Goal: Check status: Check status

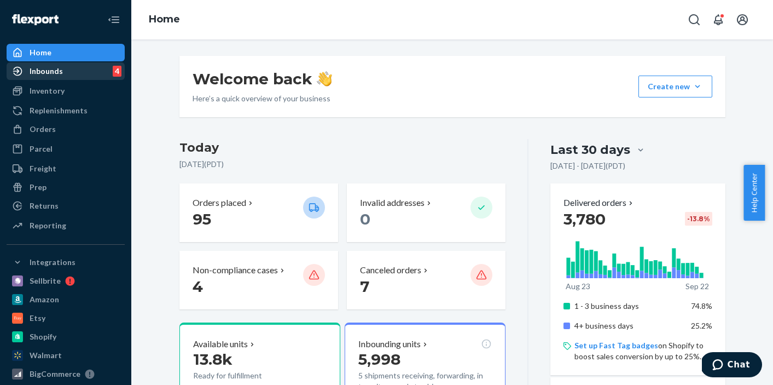
click at [44, 74] on div "Inbounds" at bounding box center [46, 71] width 33 height 11
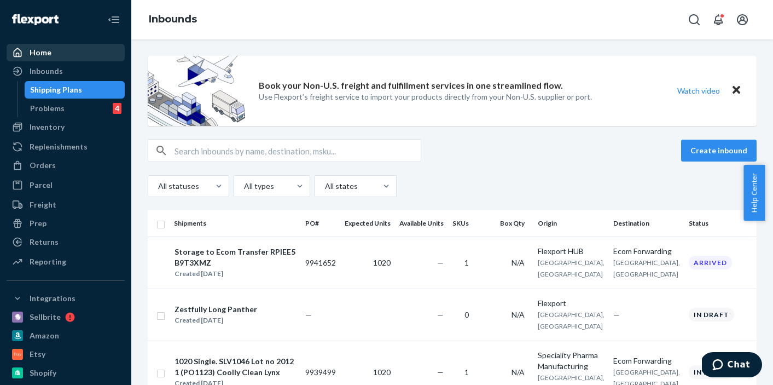
click at [41, 54] on div "Home" at bounding box center [41, 52] width 22 height 11
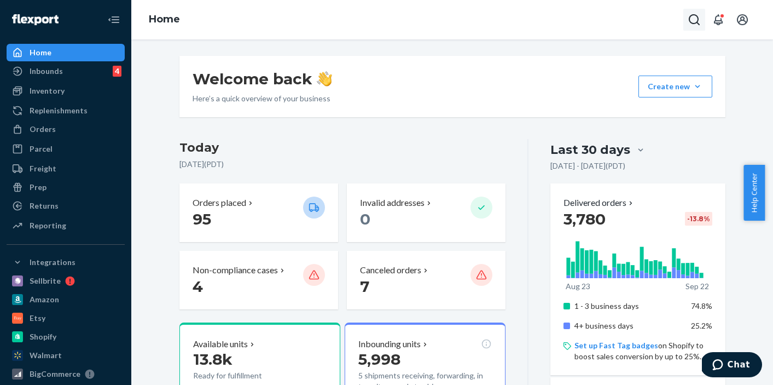
click at [693, 24] on icon "Open Search Box" at bounding box center [694, 19] width 11 height 11
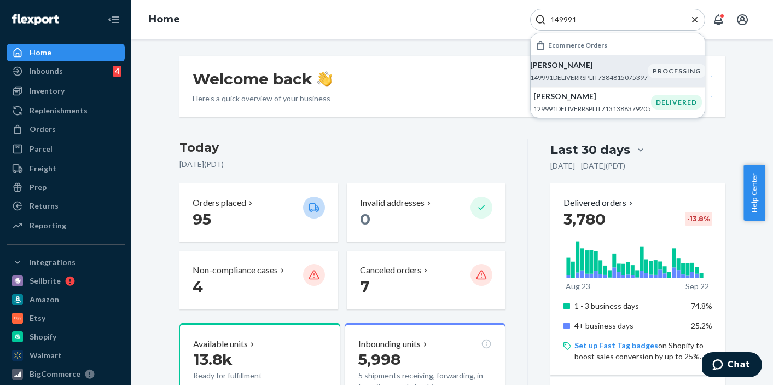
type input "149991"
click at [549, 66] on p "[PERSON_NAME]" at bounding box center [589, 65] width 118 height 11
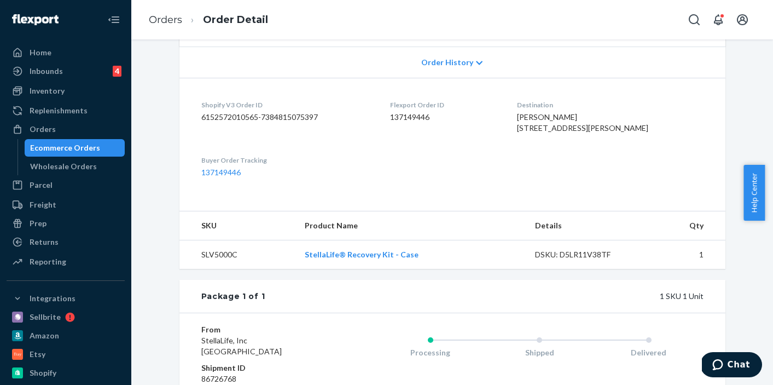
scroll to position [217, 0]
